Goal: Find specific page/section: Find specific page/section

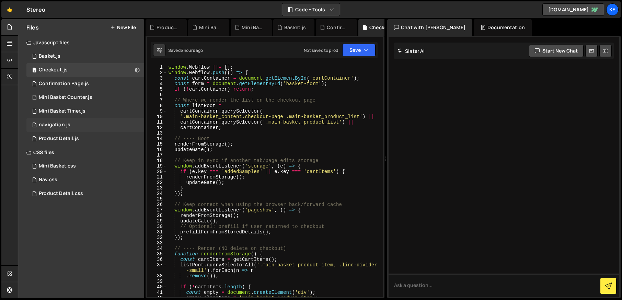
click at [60, 126] on div "navigation.js" at bounding box center [55, 125] width 32 height 6
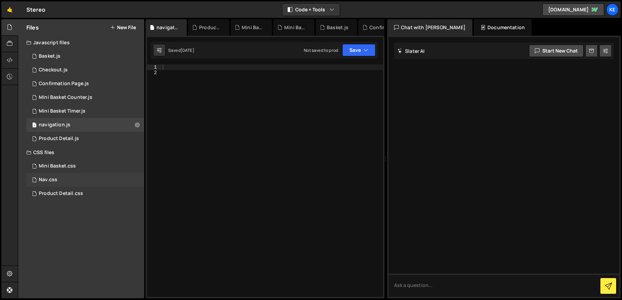
click at [59, 181] on div "Nav.css 0" at bounding box center [85, 180] width 118 height 14
click at [56, 167] on div "Mini Basket.css" at bounding box center [57, 166] width 37 height 6
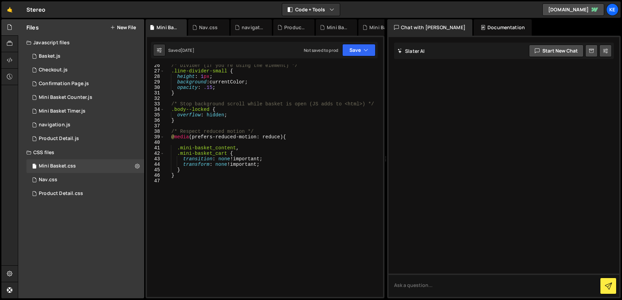
scroll to position [139, 0]
click at [57, 126] on div "navigation.js" at bounding box center [55, 125] width 32 height 6
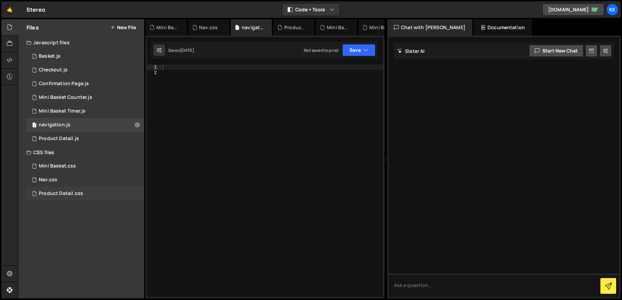
click at [56, 193] on div "Product Detail.css" at bounding box center [61, 194] width 44 height 6
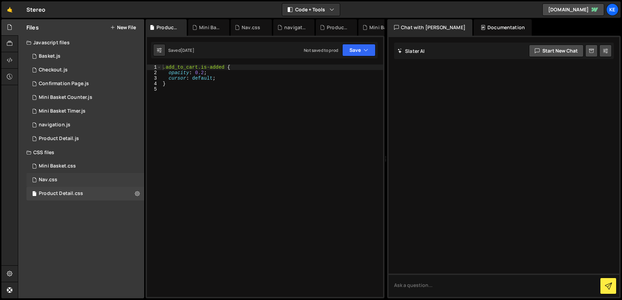
click at [54, 182] on div "Nav.css" at bounding box center [48, 180] width 19 height 6
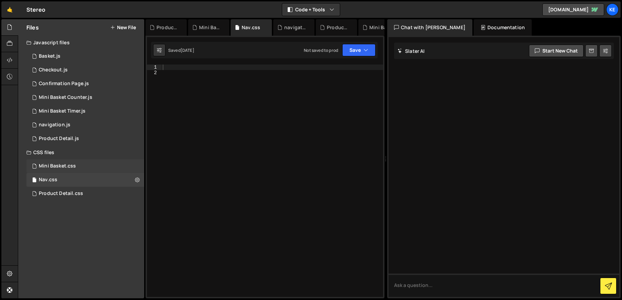
click at [56, 172] on div "Mini Basket.css 0" at bounding box center [85, 166] width 118 height 14
